Goal: Check status: Check status

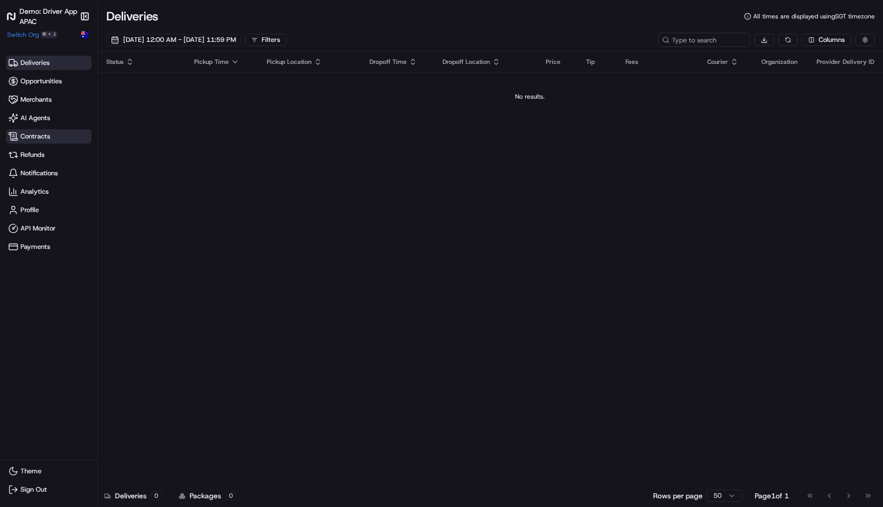
click at [54, 134] on span "Contracts" at bounding box center [48, 136] width 81 height 10
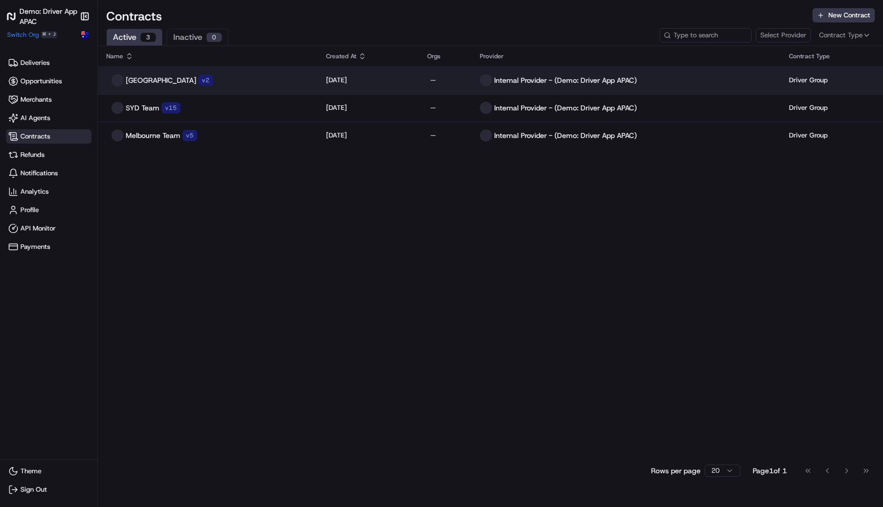
click at [234, 77] on div "New Zealand v 2" at bounding box center [207, 80] width 203 height 12
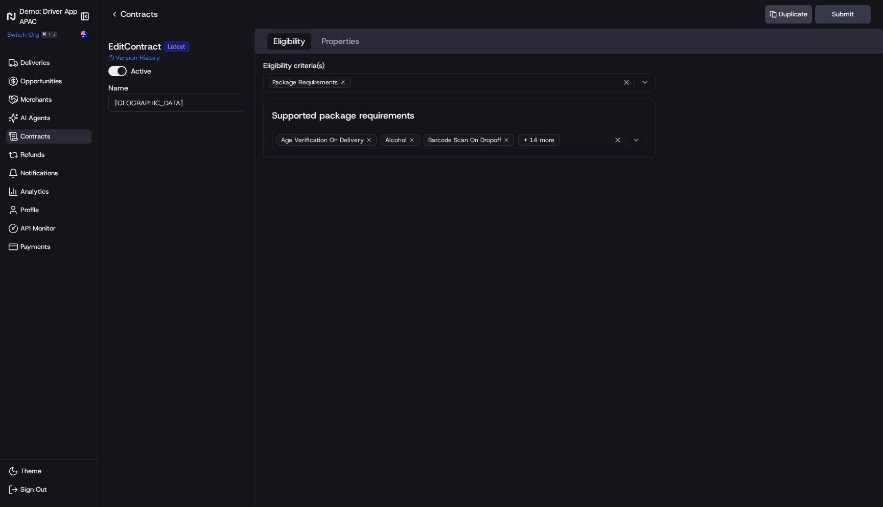
click at [331, 42] on button "Properties" at bounding box center [340, 41] width 50 height 16
click at [286, 41] on button "Eligibility" at bounding box center [289, 41] width 44 height 16
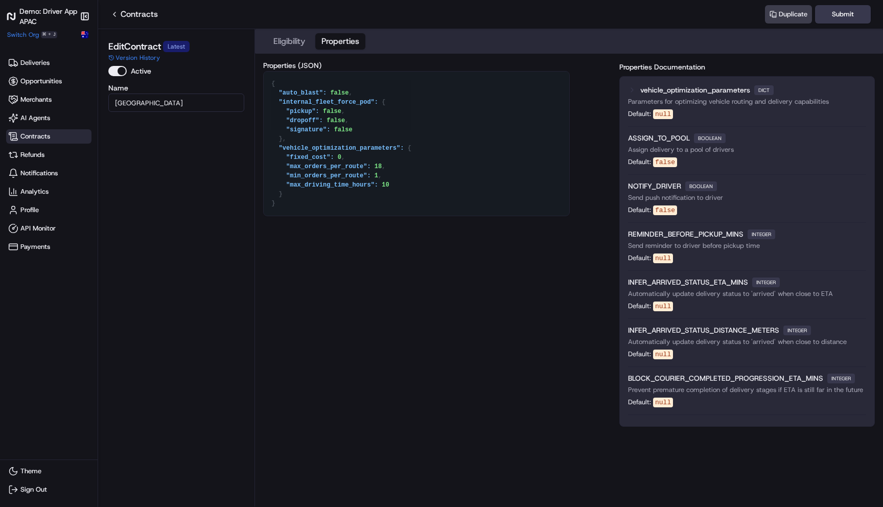
click at [330, 47] on button "Properties" at bounding box center [340, 41] width 50 height 16
click at [290, 41] on button "Eligibility" at bounding box center [289, 41] width 44 height 16
